Goal: Information Seeking & Learning: Learn about a topic

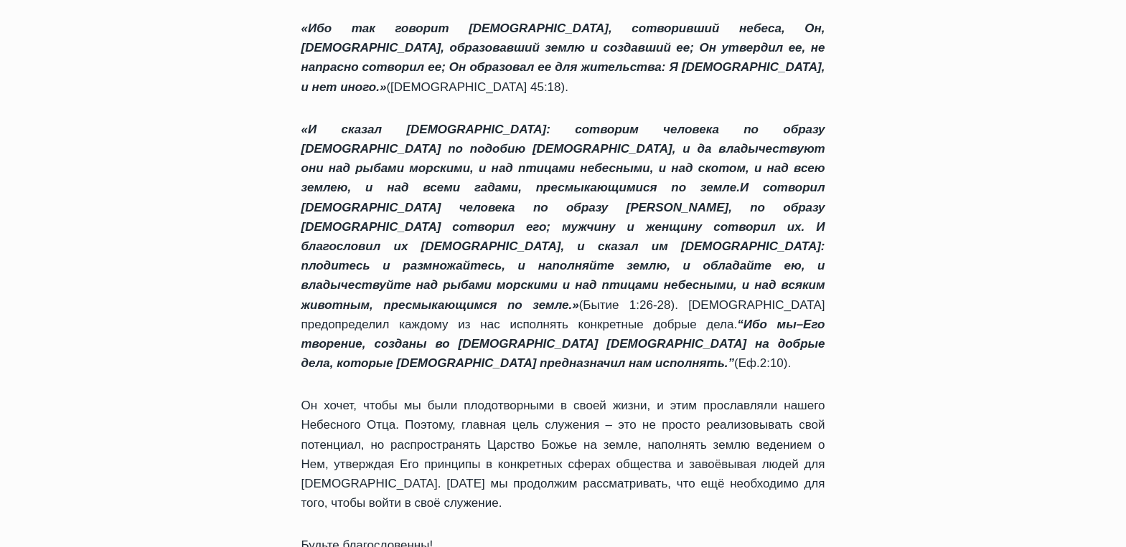
scroll to position [1650, 0]
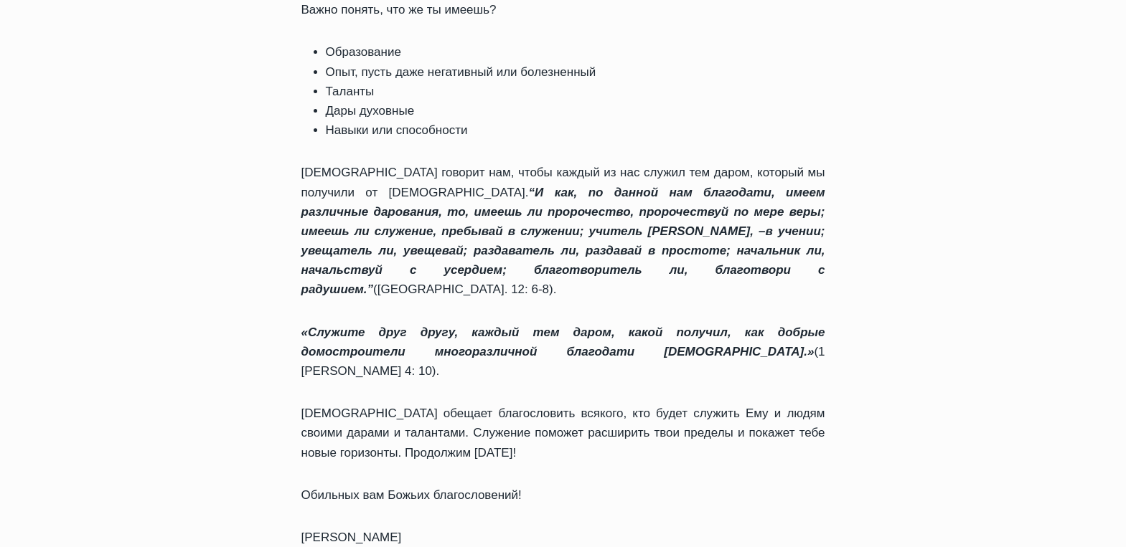
scroll to position [1004, 0]
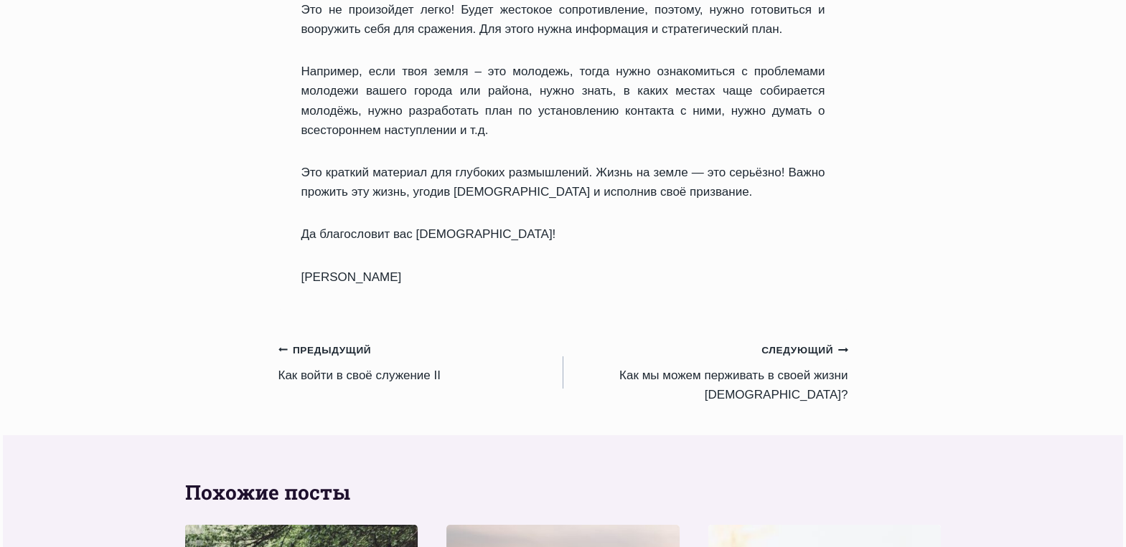
scroll to position [1937, 0]
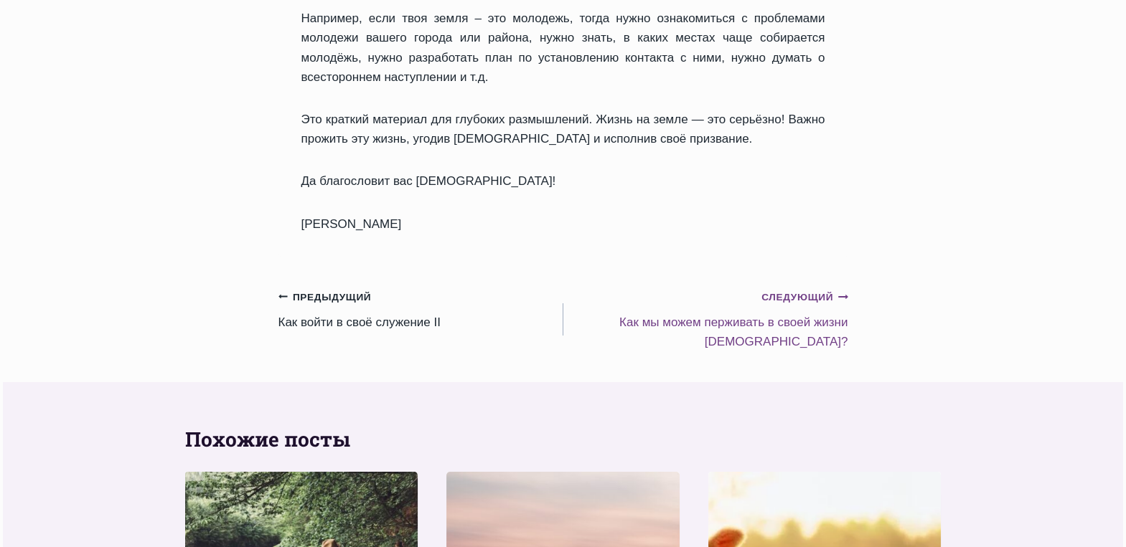
click at [783, 287] on div "Следующий Продолжить" at bounding box center [711, 296] width 273 height 19
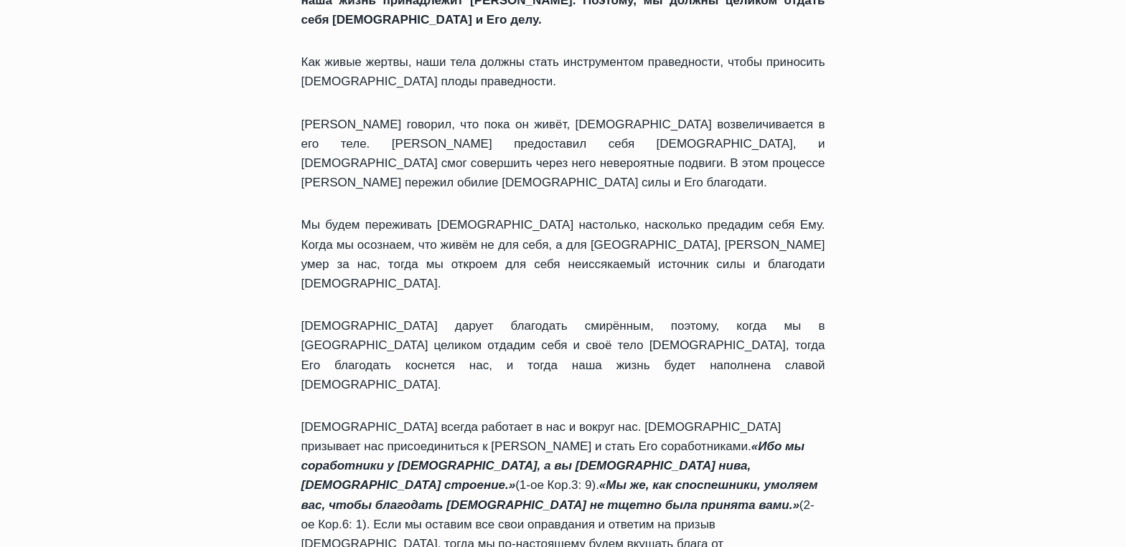
scroll to position [1506, 0]
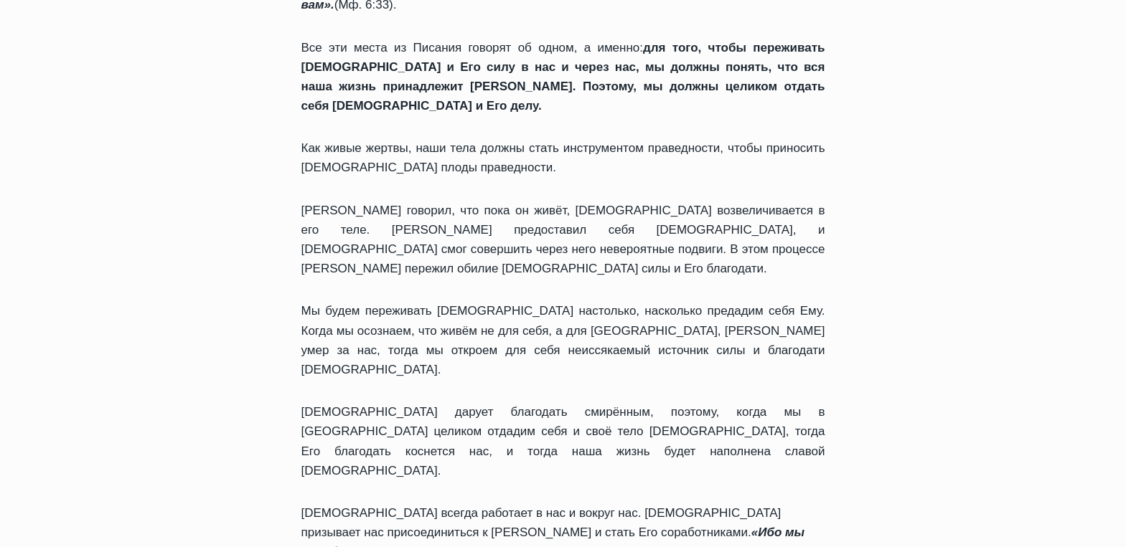
drag, startPoint x: 821, startPoint y: 324, endPoint x: 739, endPoint y: 414, distance: 122.4
click at [530, 417] on div "Приветствую вас, дорогие друзья, в этот чудный день! Милость Божья обновилась д…" at bounding box center [563, 77] width 524 height 2508
drag, startPoint x: 1058, startPoint y: 412, endPoint x: 1049, endPoint y: 409, distance: 9.8
click at [1054, 412] on div "Ежедневное слово Как мы можем перживать в своей жизни Бога? Автор Пастор Руфус …" at bounding box center [563, 420] width 1126 height 3512
drag, startPoint x: 302, startPoint y: 325, endPoint x: 829, endPoint y: 448, distance: 541.3
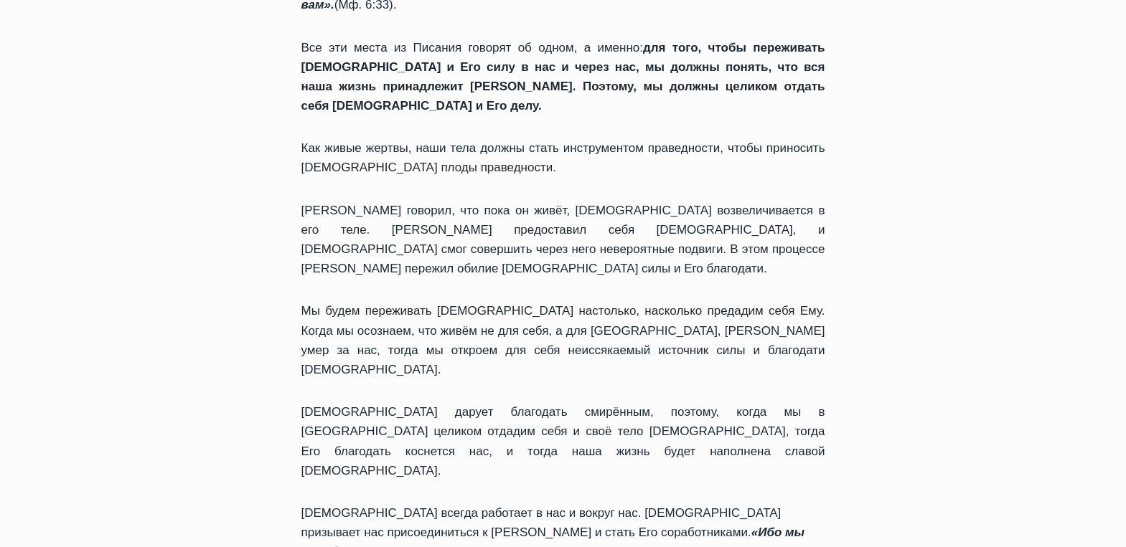
click at [802, 482] on div "Приветствую вас, дорогие друзья, в этот чудный день! Милость Божья обновилась д…" at bounding box center [563, 77] width 524 height 2508
click at [861, 435] on div "Ежедневное слово Как мы можем перживать в своей жизни Бога? Автор Пастор Руфус …" at bounding box center [563, 420] width 604 height 3512
